Goal: Navigation & Orientation: Go to known website

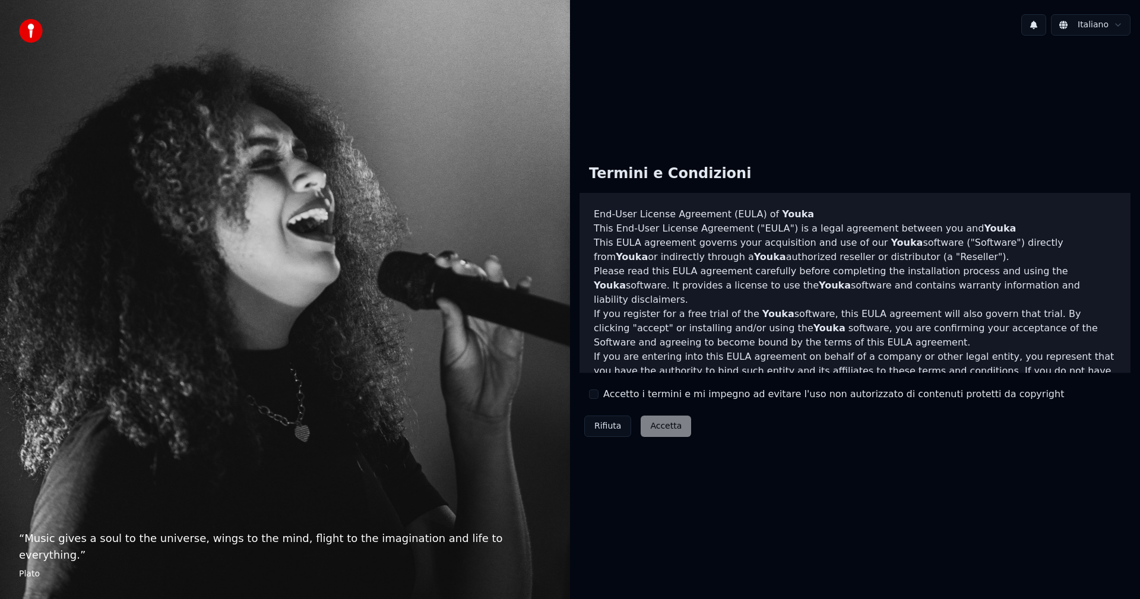
click at [667, 423] on div "Rifiuta [PERSON_NAME]" at bounding box center [637, 426] width 116 height 31
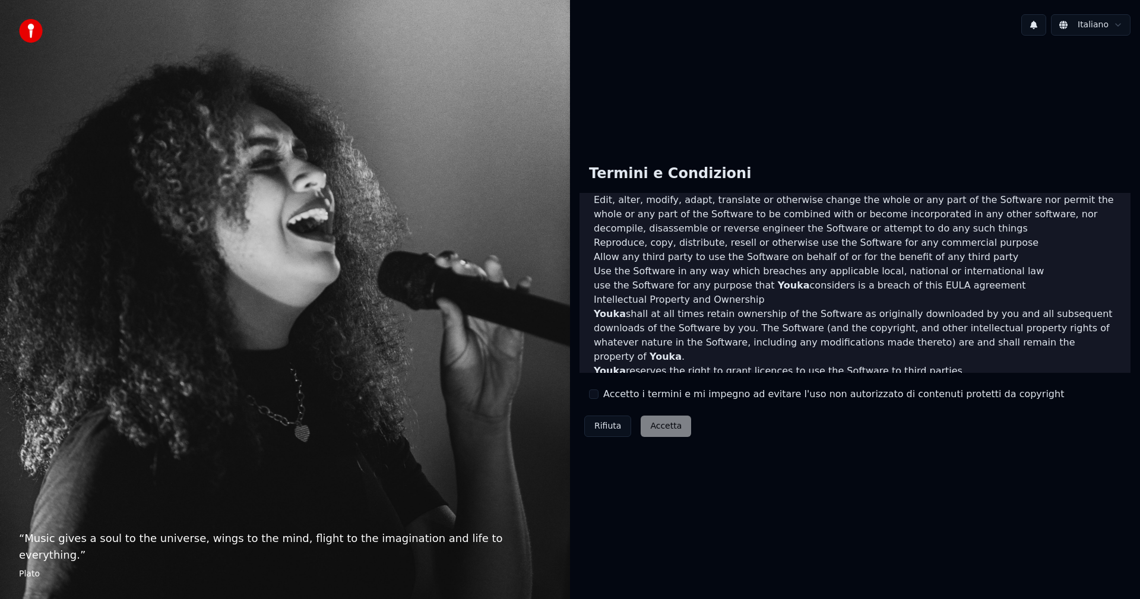
scroll to position [475, 0]
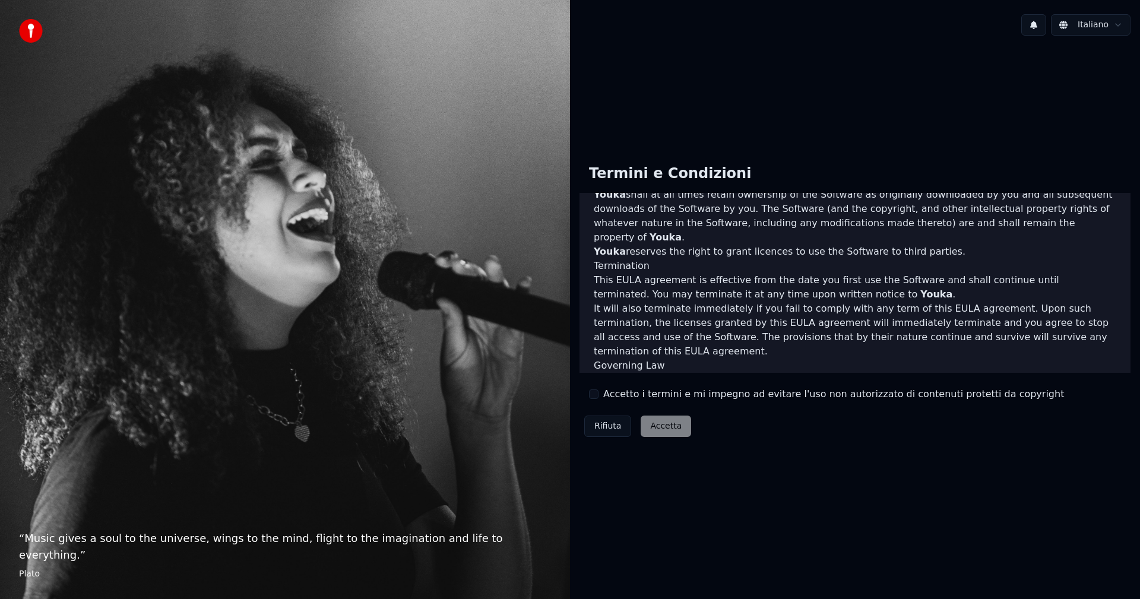
click at [903, 413] on div "Termini e Condizioni End-User License Agreement ([PERSON_NAME]) of Youka This E…" at bounding box center [854, 298] width 551 height 287
click at [654, 429] on div "Rifiuta [PERSON_NAME]" at bounding box center [637, 426] width 116 height 31
click at [614, 423] on button "Rifiuta" at bounding box center [607, 426] width 47 height 21
